Goal: Task Accomplishment & Management: Use online tool/utility

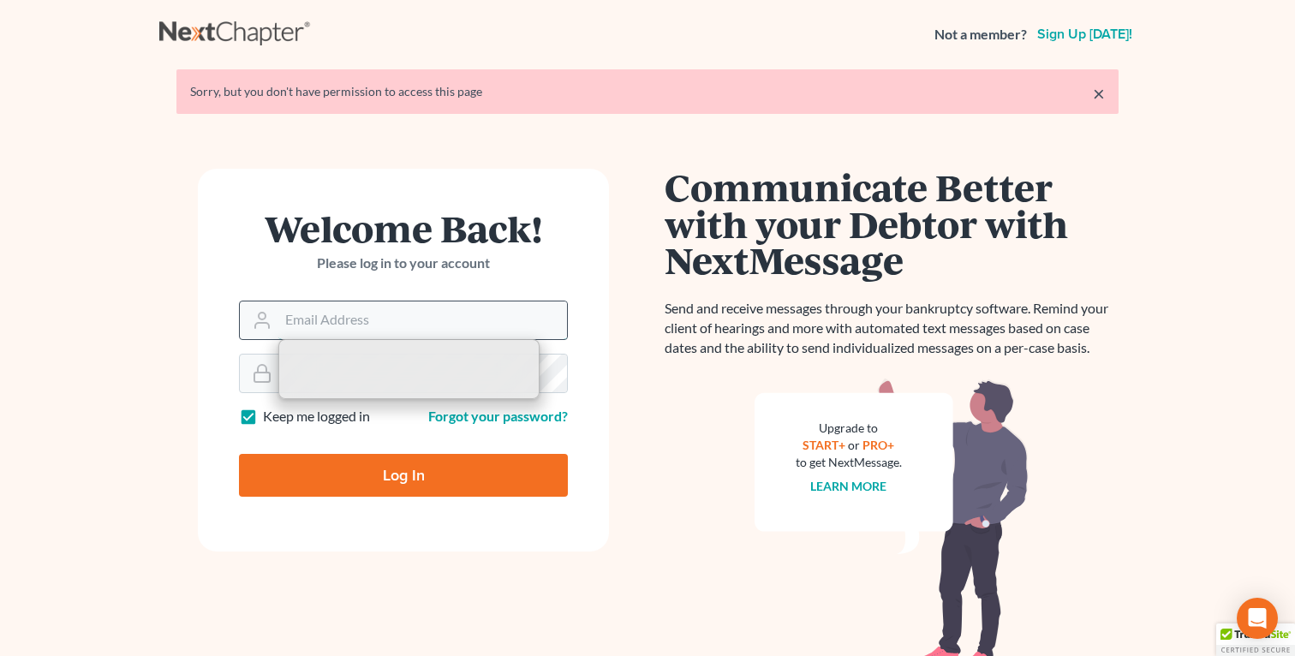
click at [381, 319] on input "Email Address" at bounding box center [422, 321] width 289 height 38
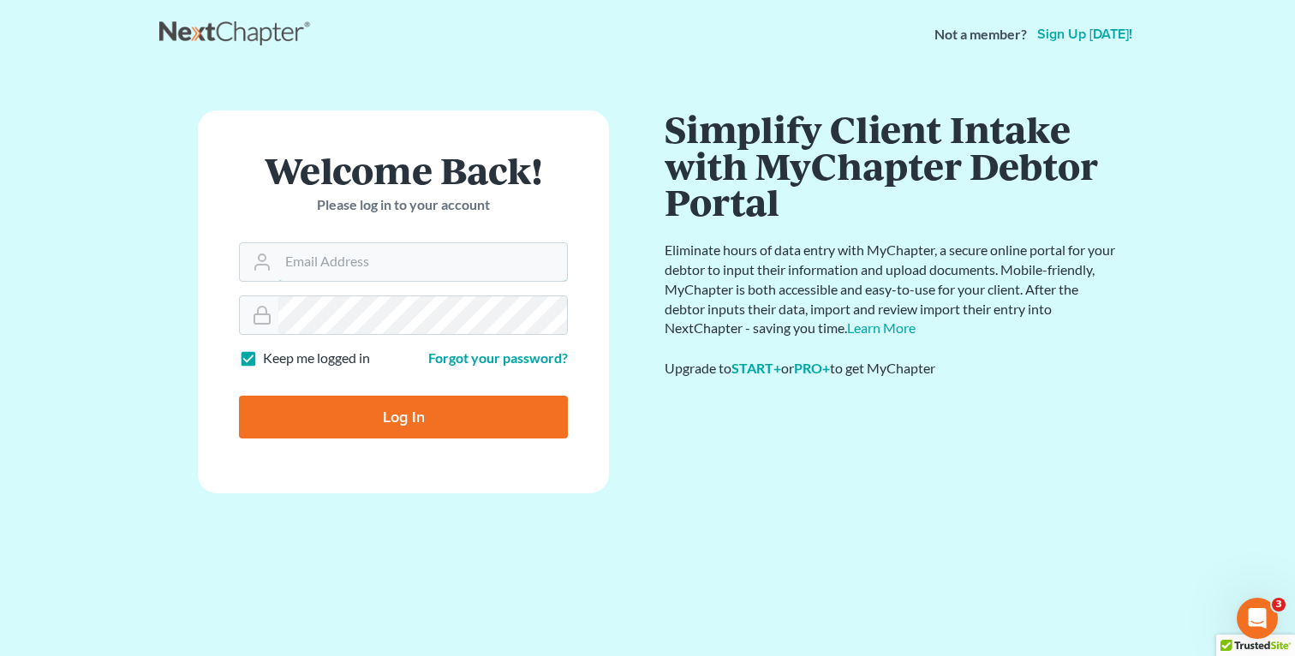
type input "fbravo@dallagolaw.com"
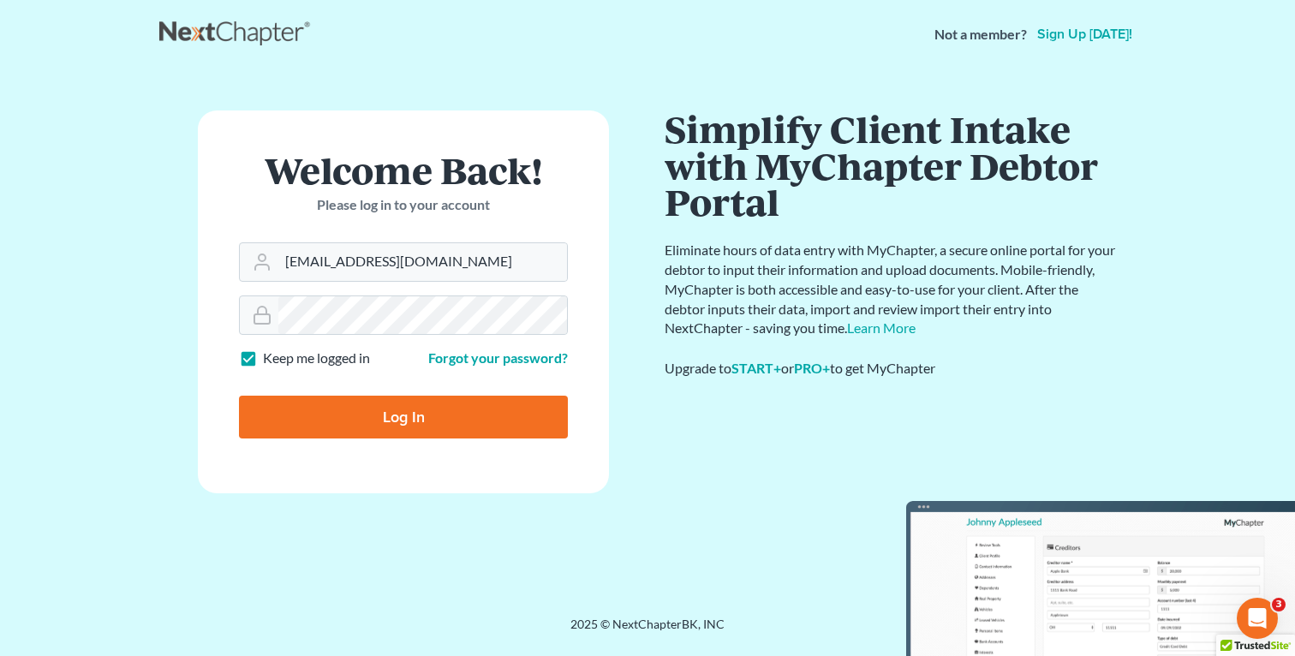
click at [408, 416] on input "Log In" at bounding box center [403, 417] width 329 height 43
type input "Thinking..."
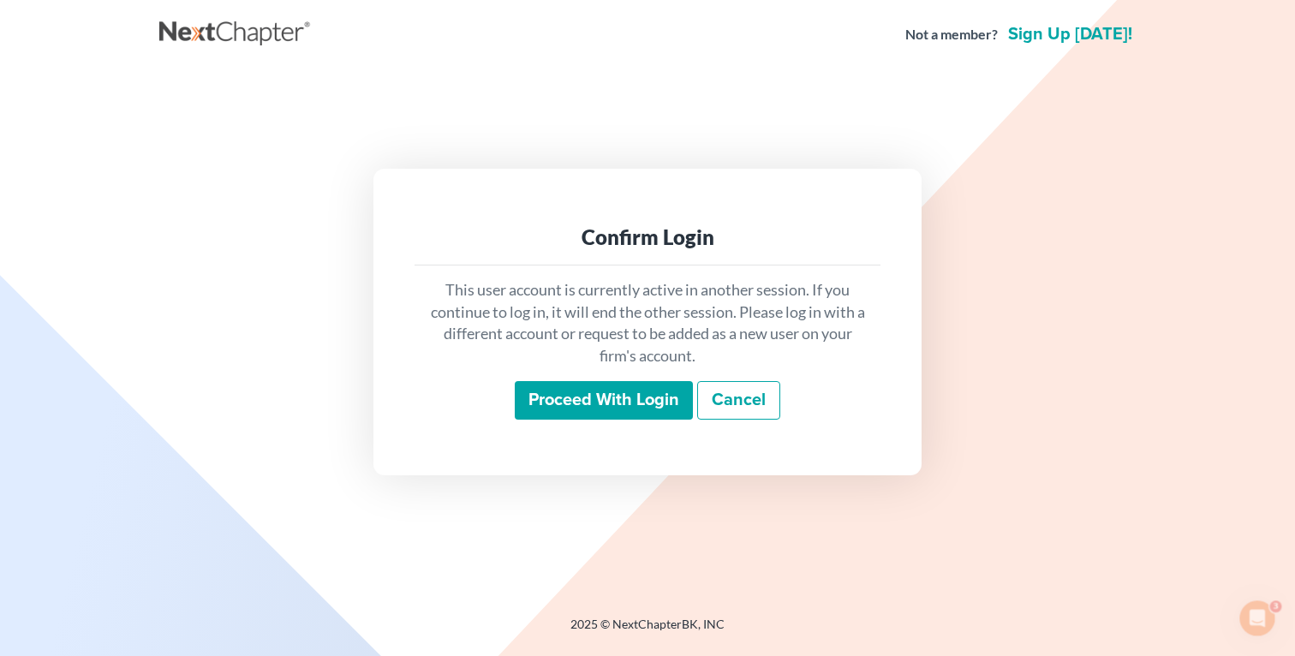
click at [528, 404] on input "Proceed with login" at bounding box center [604, 400] width 178 height 39
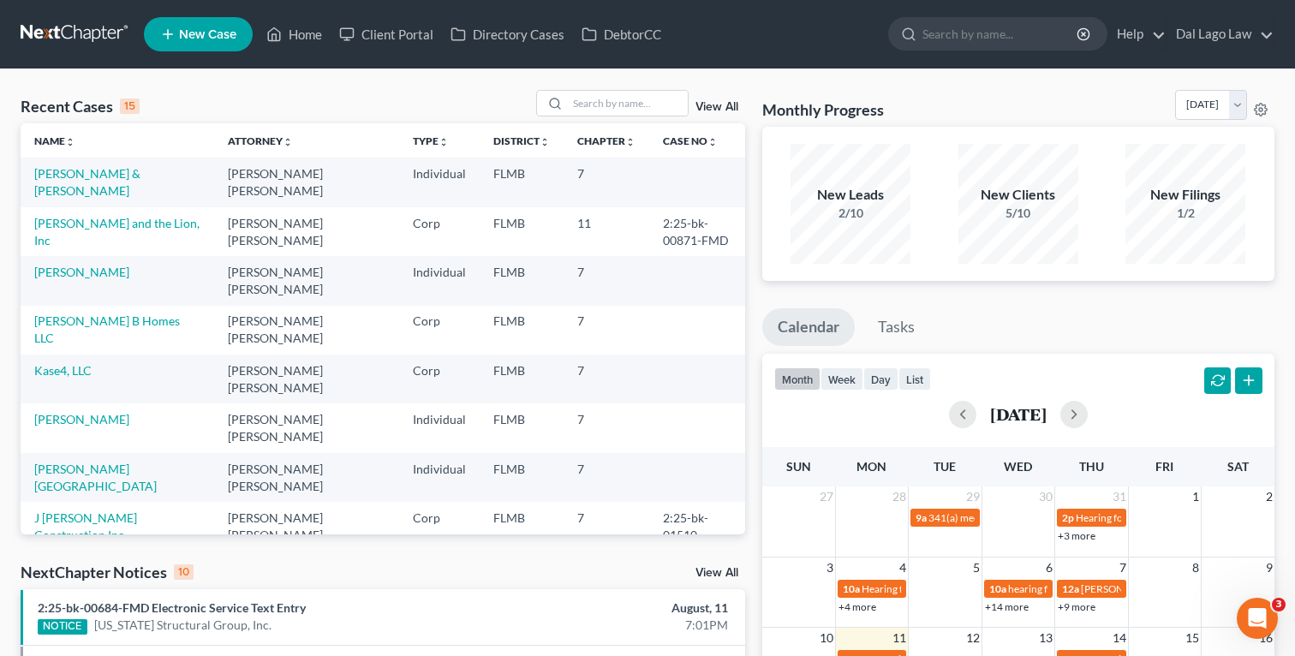
click at [120, 213] on td "[PERSON_NAME] and the Lion, Inc" at bounding box center [118, 231] width 194 height 49
click at [120, 216] on link "[PERSON_NAME] and the Lion, Inc" at bounding box center [116, 232] width 165 height 32
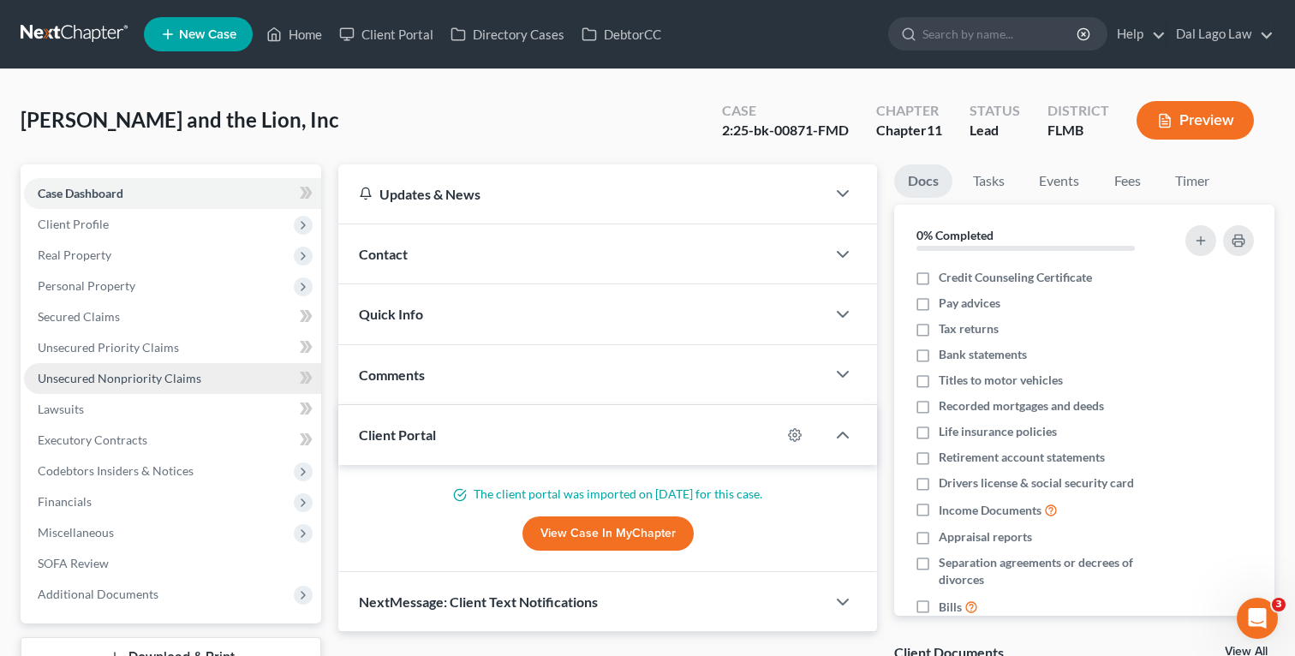
click at [156, 383] on span "Unsecured Nonpriority Claims" at bounding box center [120, 378] width 164 height 15
